Goal: Task Accomplishment & Management: Manage account settings

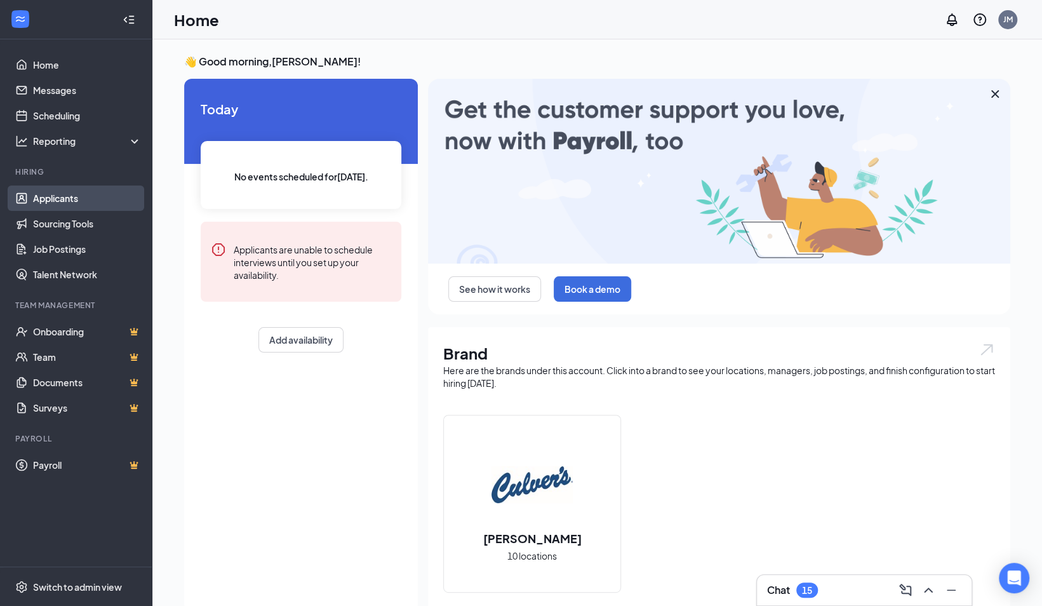
click at [73, 194] on link "Applicants" at bounding box center [87, 197] width 109 height 25
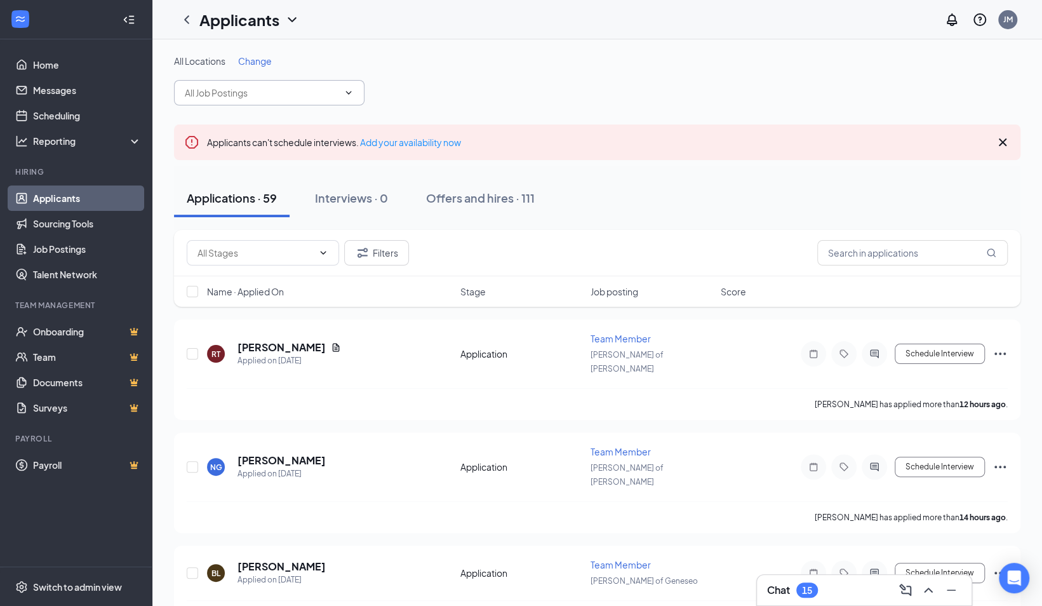
click at [350, 91] on icon "ChevronDown" at bounding box center [349, 92] width 6 height 3
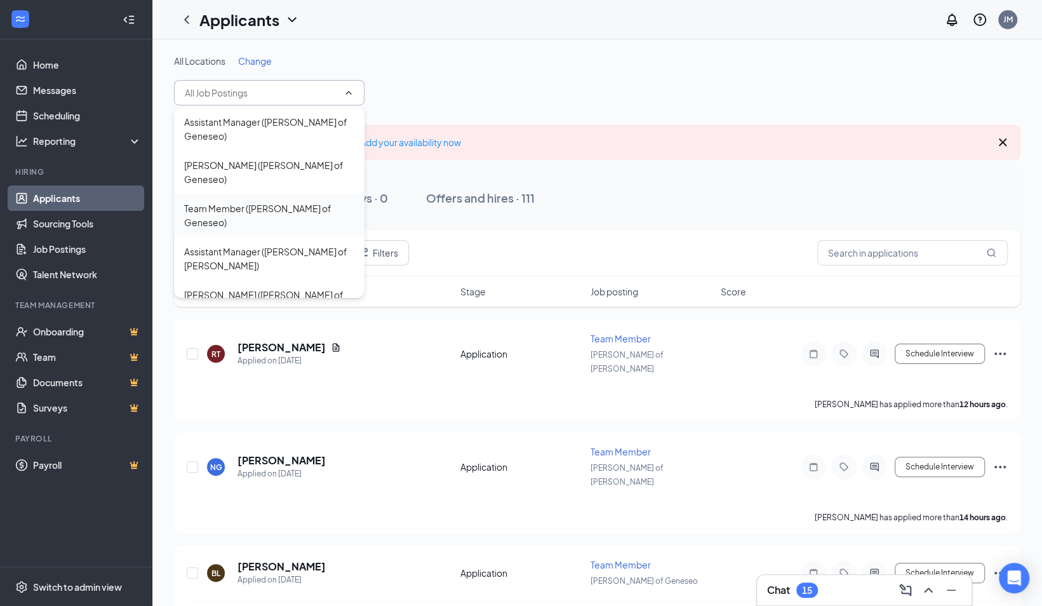
click at [292, 201] on div "Team Member ([PERSON_NAME] of Geneseo)" at bounding box center [269, 215] width 170 height 28
type input "Team Member ([PERSON_NAME] of Geneseo)"
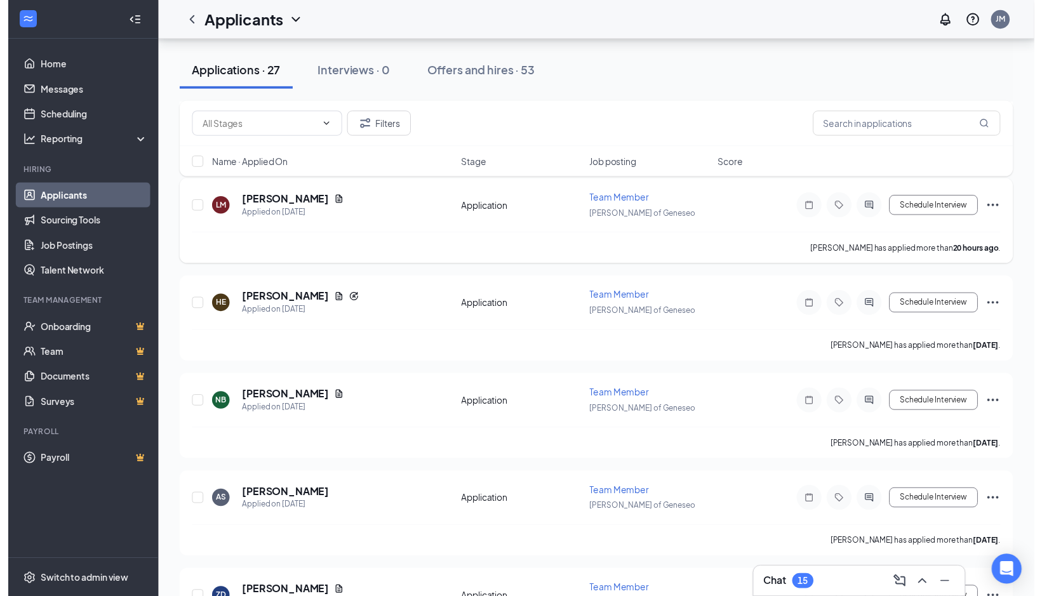
scroll to position [251, 0]
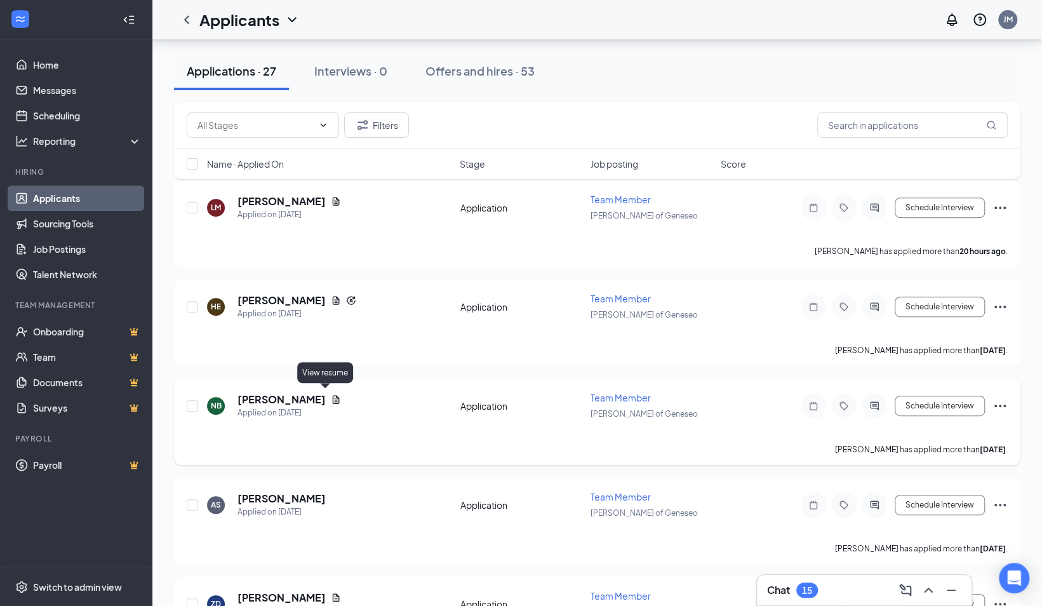
click at [331, 397] on icon "Document" at bounding box center [336, 399] width 10 height 10
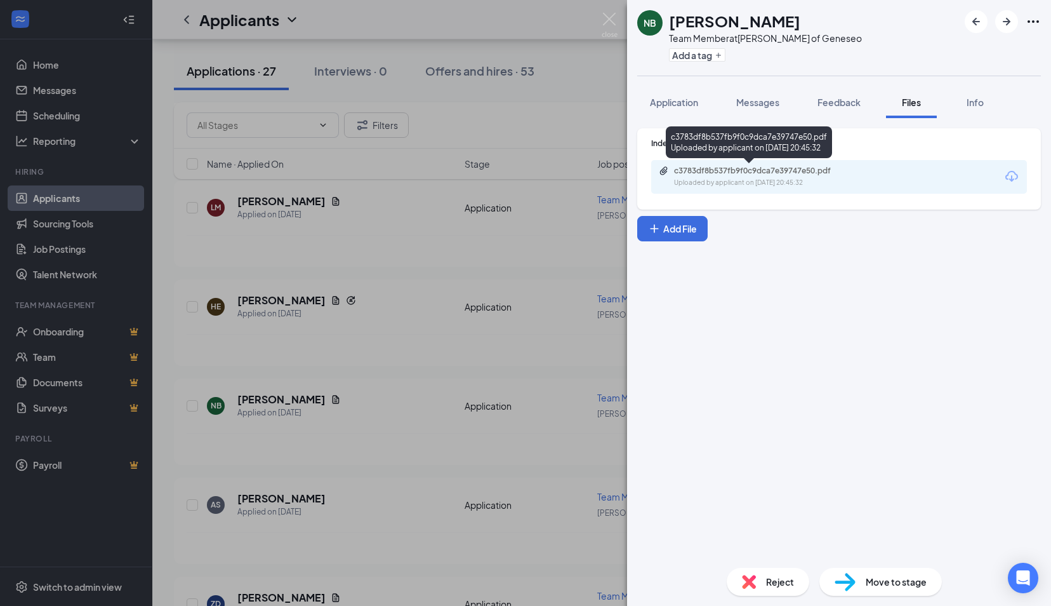
click at [750, 174] on div "c3783df8b537fb9f0c9dca7e39747e50.pdf" at bounding box center [763, 171] width 178 height 10
click at [607, 19] on img at bounding box center [610, 25] width 16 height 25
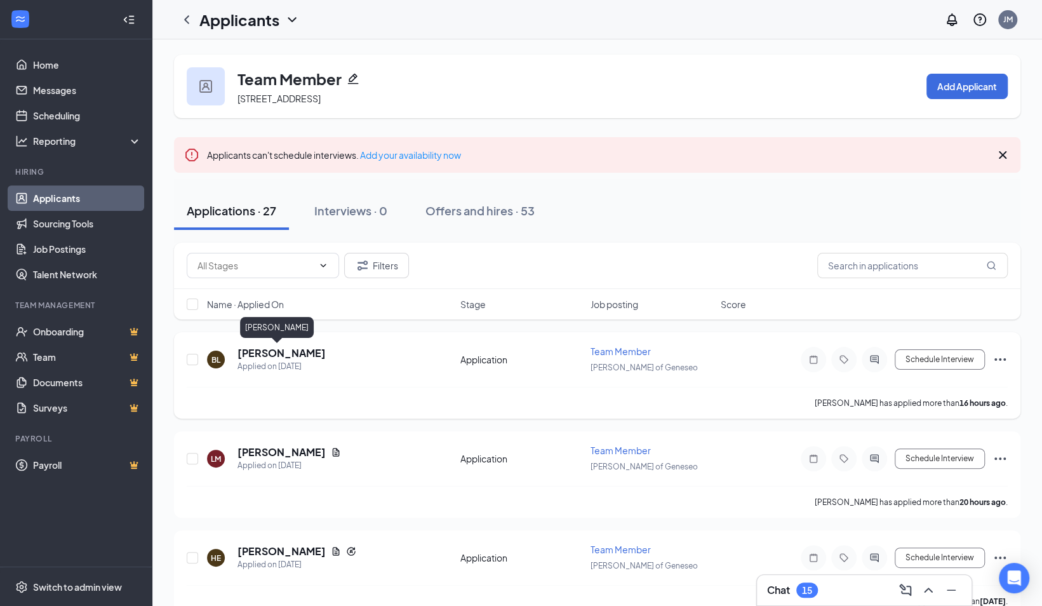
click at [259, 352] on h5 "[PERSON_NAME]" at bounding box center [281, 353] width 88 height 14
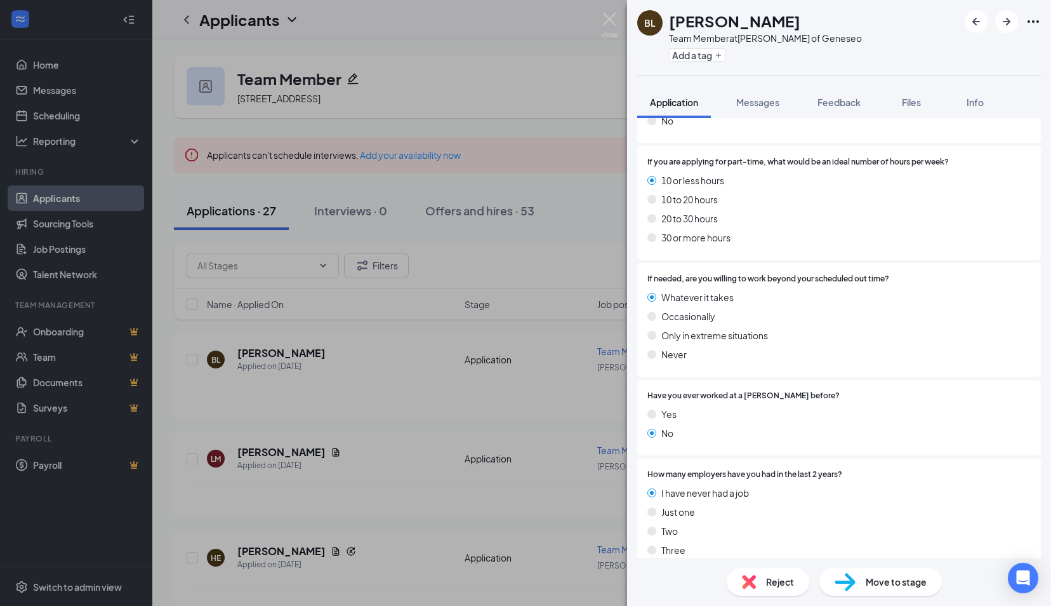
scroll to position [672, 0]
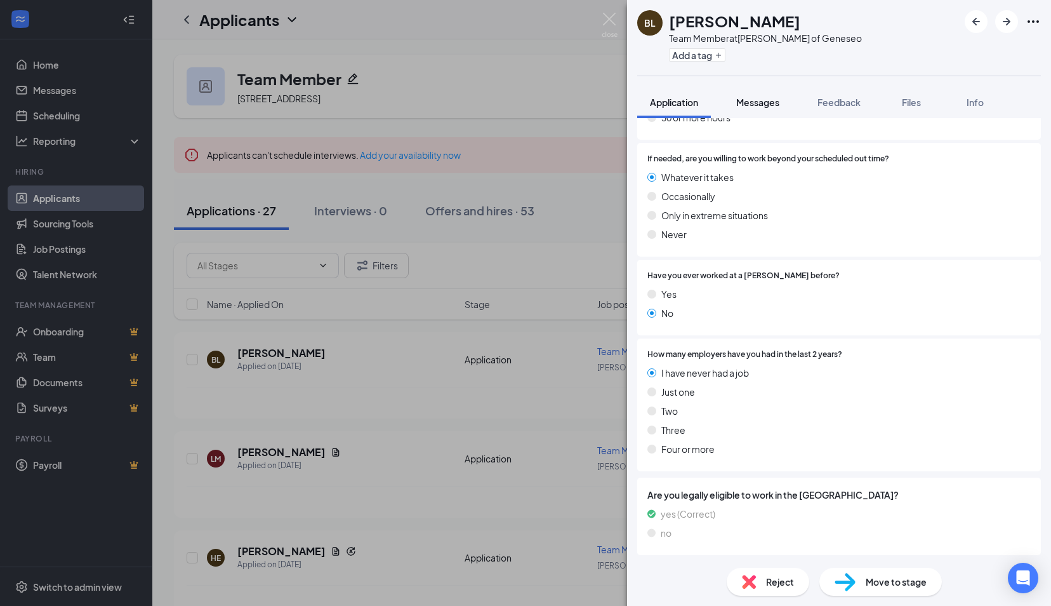
click at [762, 102] on span "Messages" at bounding box center [758, 102] width 43 height 11
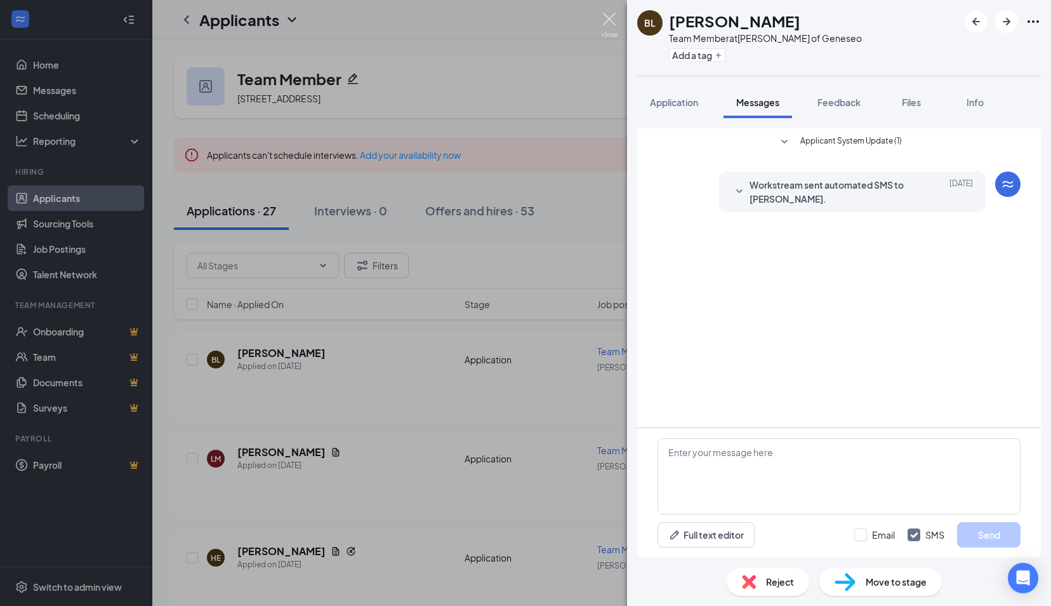
click at [611, 17] on img at bounding box center [610, 25] width 16 height 25
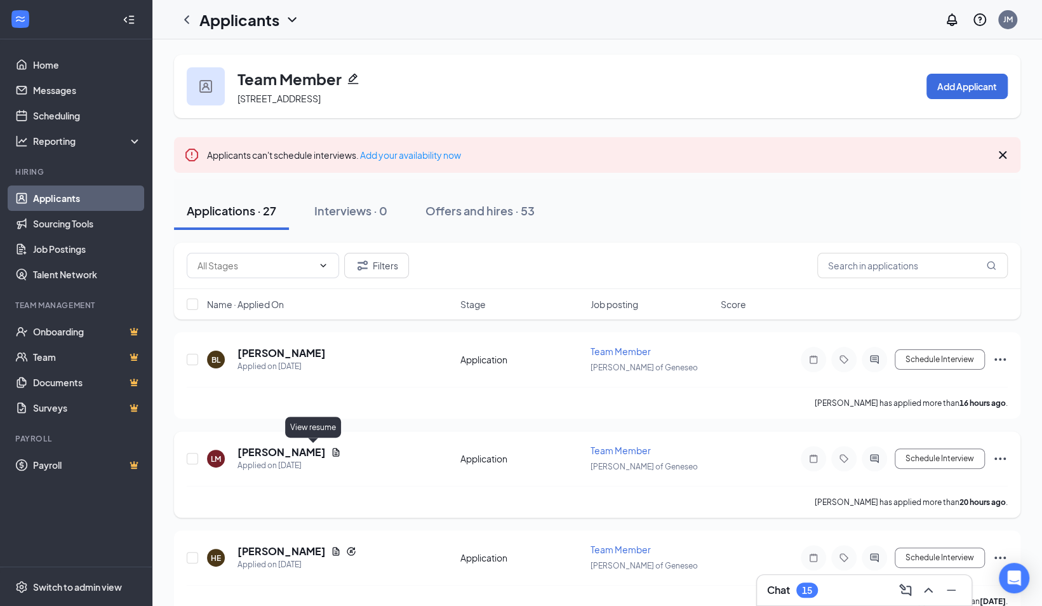
click at [331, 450] on icon "Document" at bounding box center [336, 452] width 10 height 10
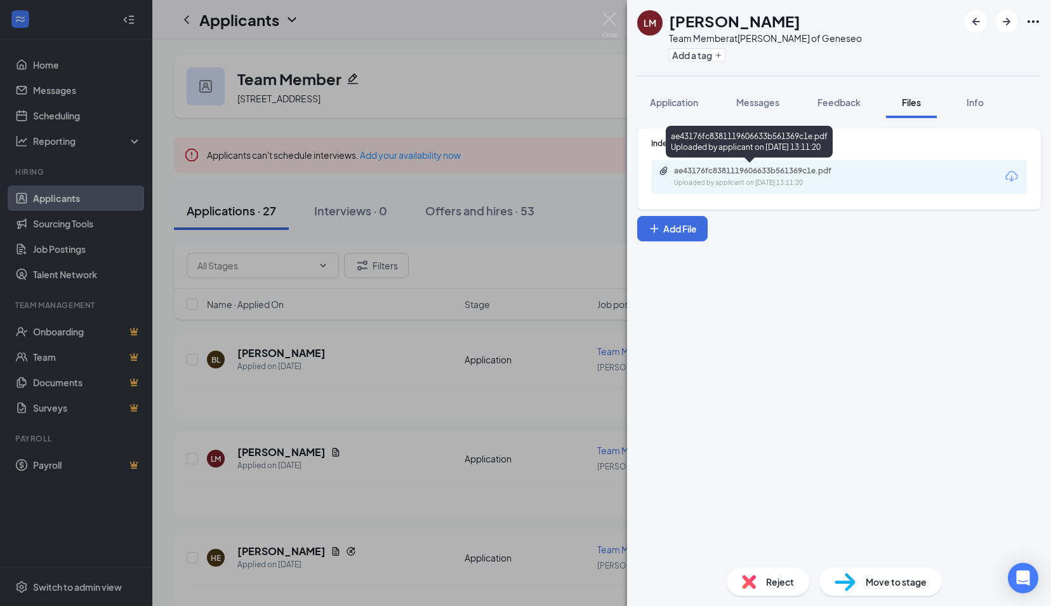
click at [733, 175] on div "ae43176fc8381119606633b561369c1e.pdf" at bounding box center [763, 171] width 178 height 10
drag, startPoint x: 613, startPoint y: 19, endPoint x: 524, endPoint y: 254, distance: 251.2
click at [613, 19] on img at bounding box center [610, 25] width 16 height 25
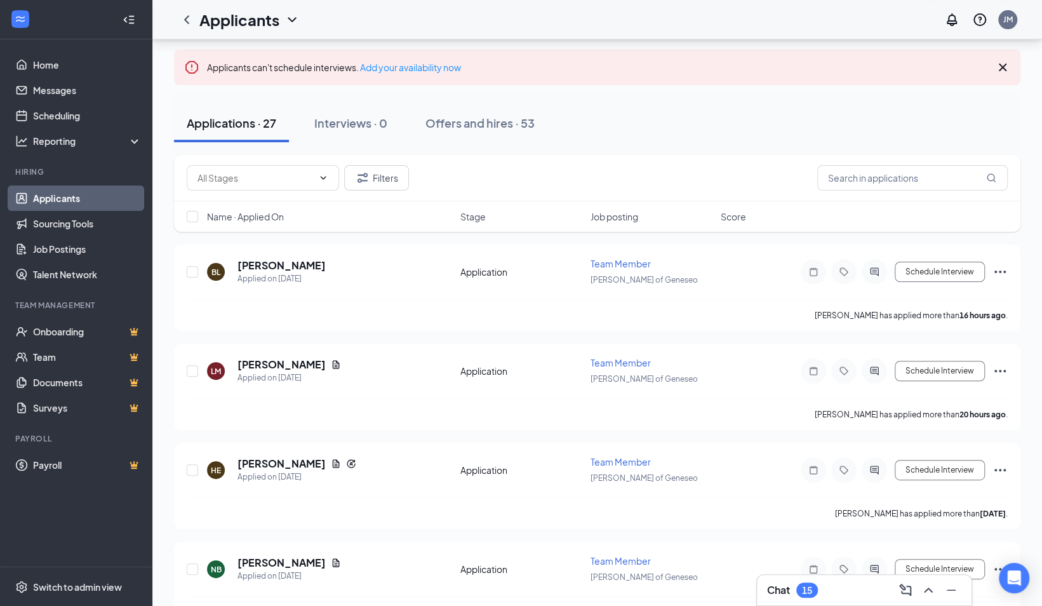
scroll to position [93, 0]
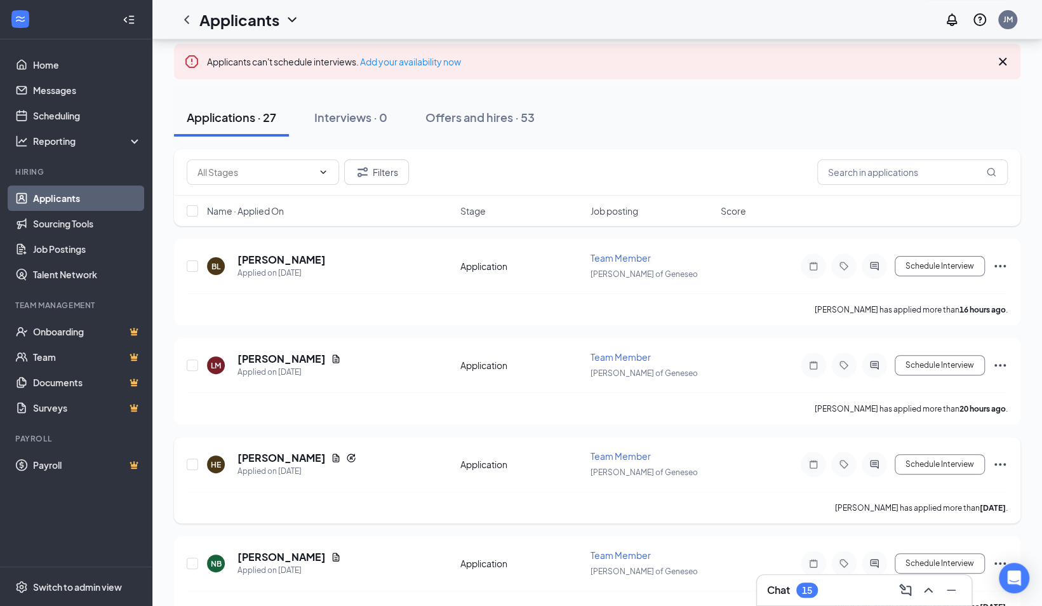
click at [319, 494] on div "[PERSON_NAME] has applied more than [DATE] ." at bounding box center [597, 507] width 821 height 32
click at [263, 452] on h5 "[PERSON_NAME]" at bounding box center [281, 458] width 88 height 14
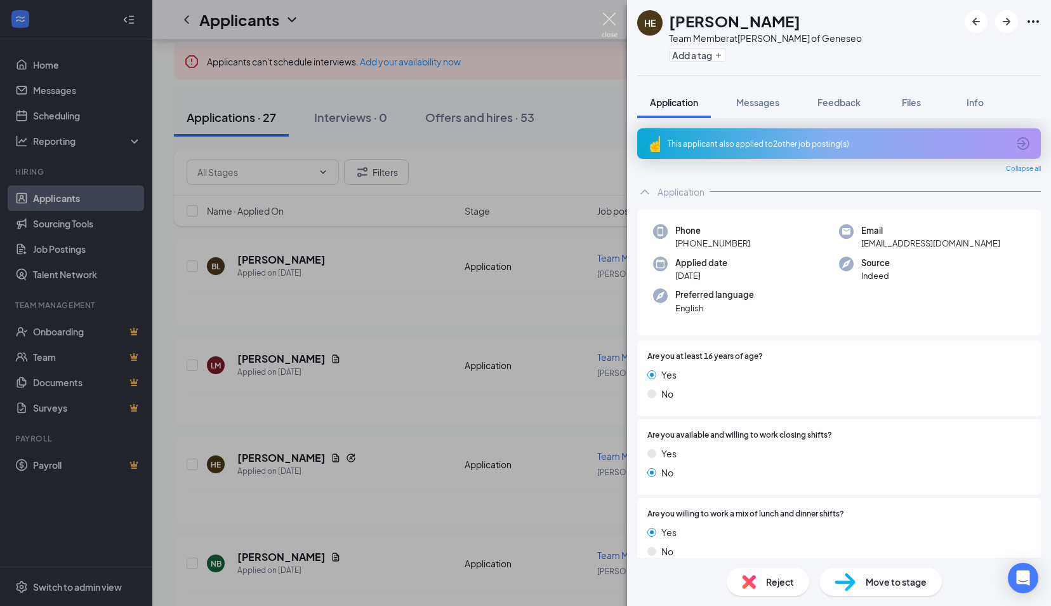
drag, startPoint x: 605, startPoint y: 25, endPoint x: 610, endPoint y: 14, distance: 12.3
drag, startPoint x: 610, startPoint y: 14, endPoint x: 590, endPoint y: 19, distance: 19.7
click at [610, 14] on img at bounding box center [610, 25] width 16 height 25
